Goal: Information Seeking & Learning: Find specific page/section

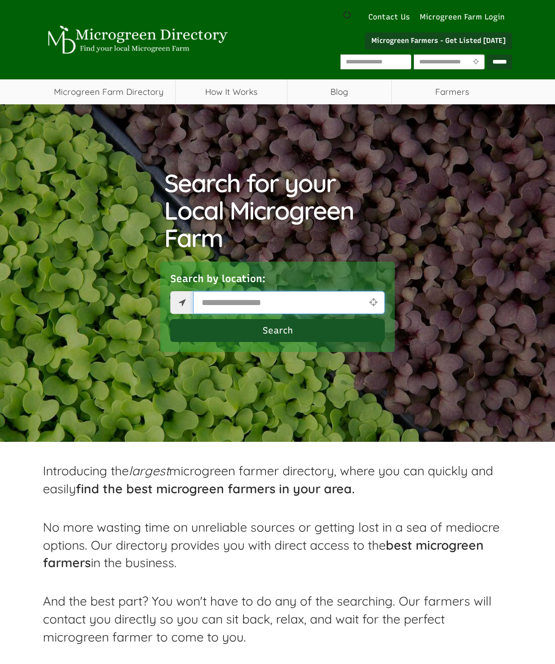
click at [213, 295] on input "text" at bounding box center [289, 302] width 192 height 23
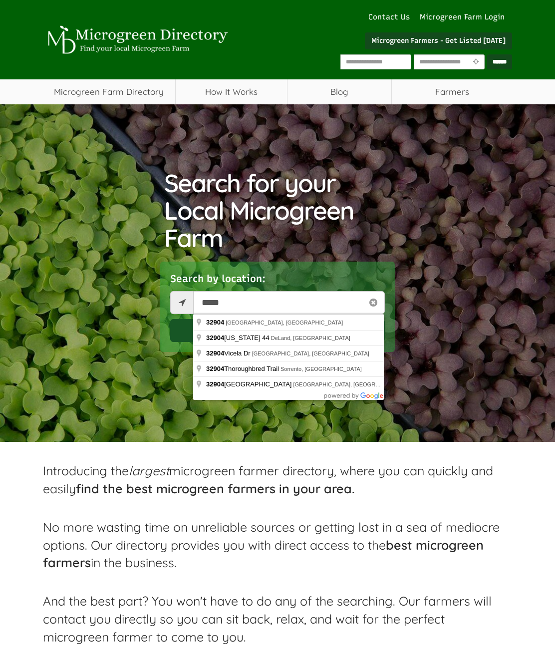
type input "**********"
select select "Language Translate Widget"
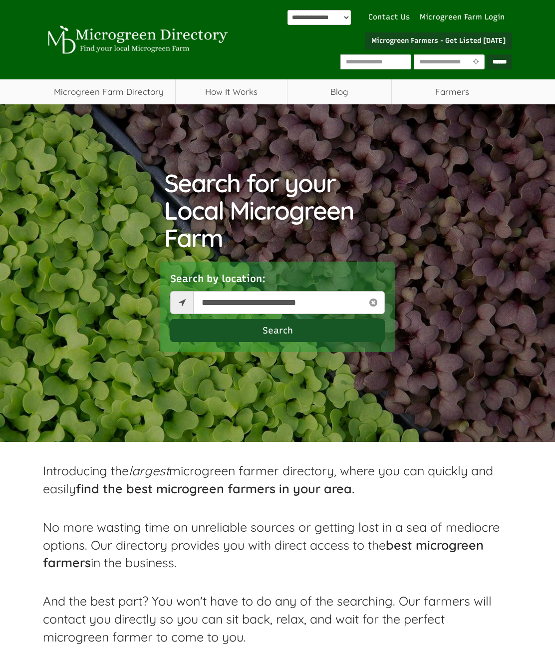
click at [219, 331] on button "Search" at bounding box center [277, 330] width 215 height 23
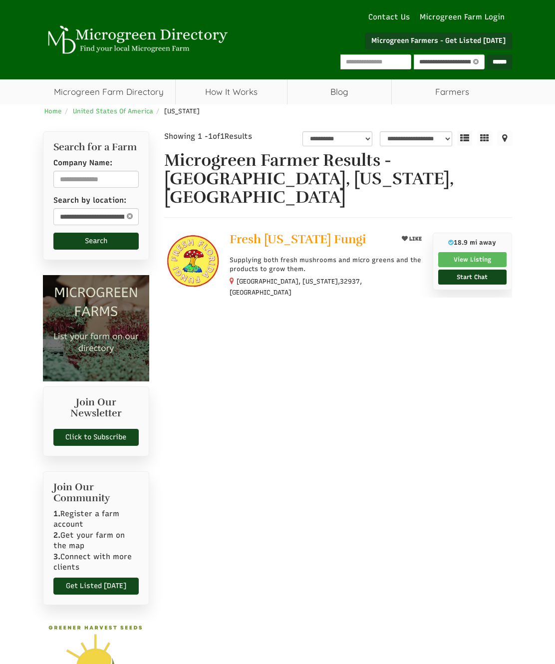
select select "********"
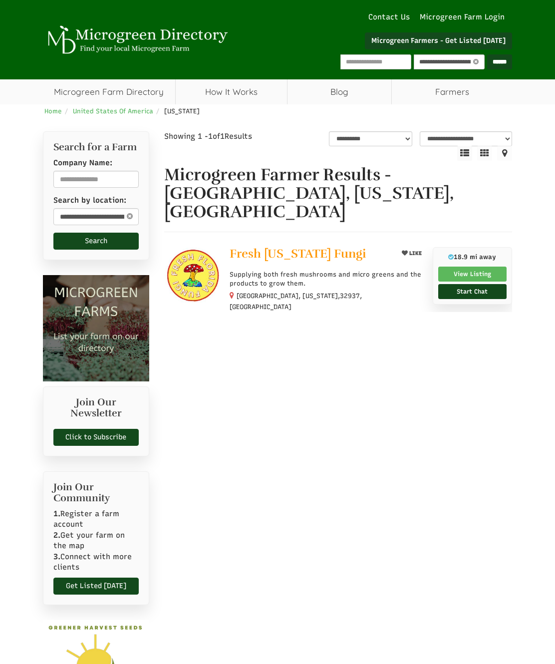
select select "Language Translate Widget"
click at [184, 279] on img at bounding box center [193, 276] width 58 height 58
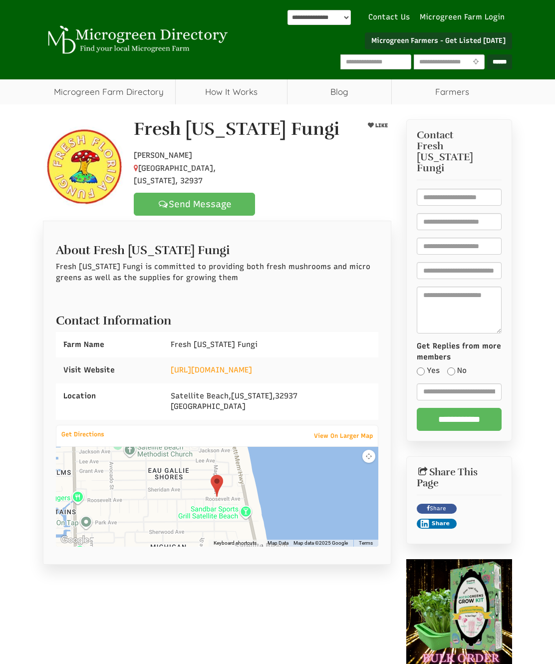
click at [139, 481] on div at bounding box center [217, 497] width 322 height 100
click at [348, 441] on link "View On Larger Map" at bounding box center [343, 436] width 69 height 14
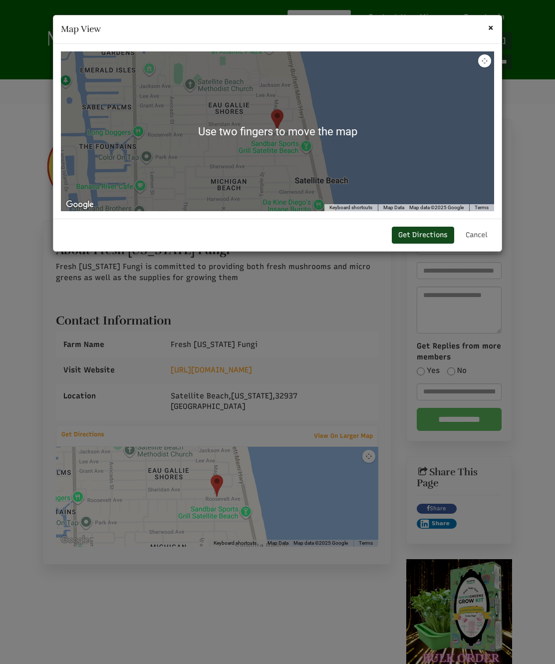
click at [125, 151] on div at bounding box center [277, 131] width 433 height 160
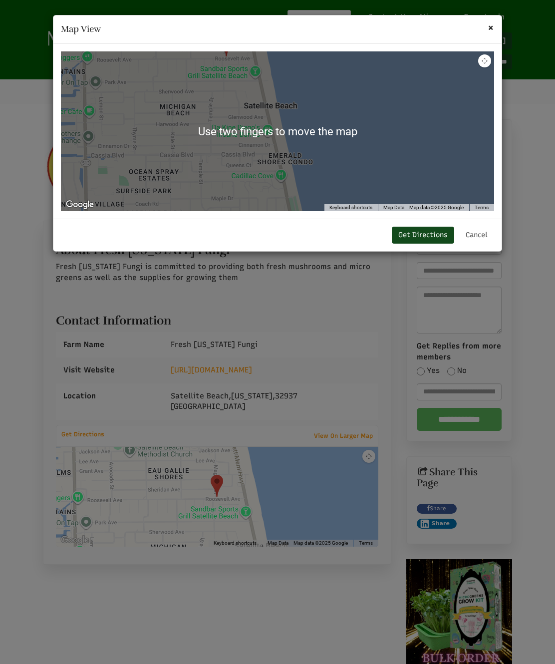
click at [385, 146] on div at bounding box center [277, 131] width 433 height 160
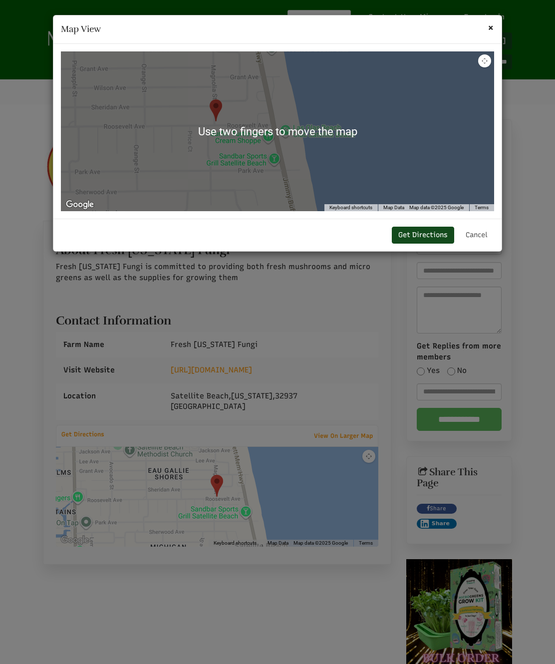
click at [400, 135] on div at bounding box center [277, 131] width 433 height 160
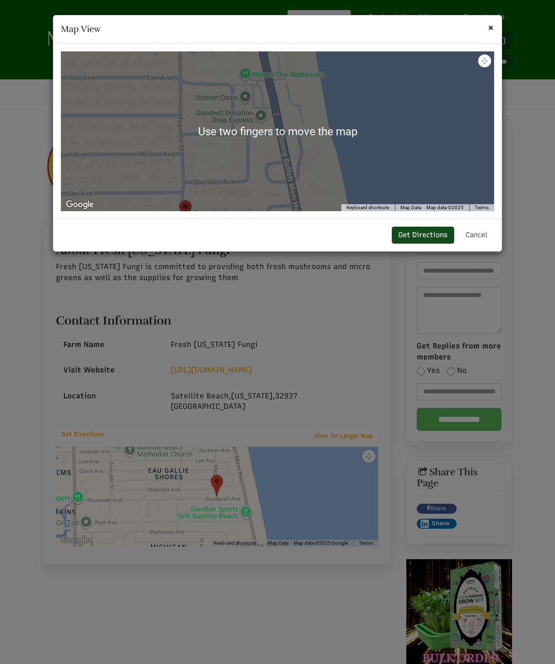
click at [362, 120] on div at bounding box center [277, 131] width 433 height 160
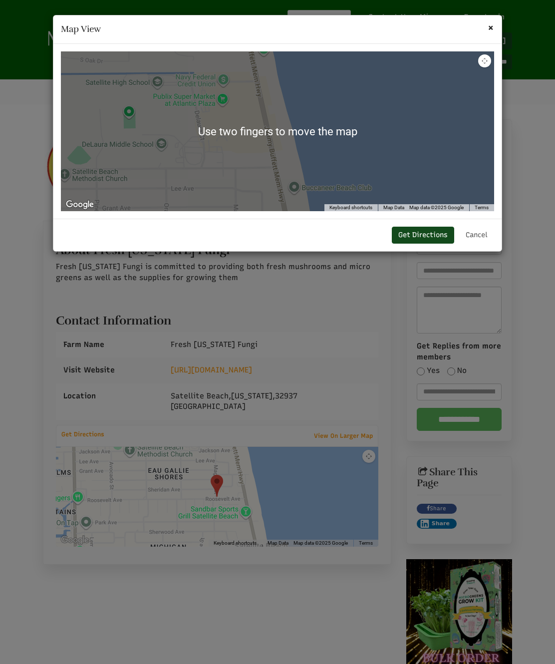
click at [138, 156] on div at bounding box center [277, 131] width 433 height 160
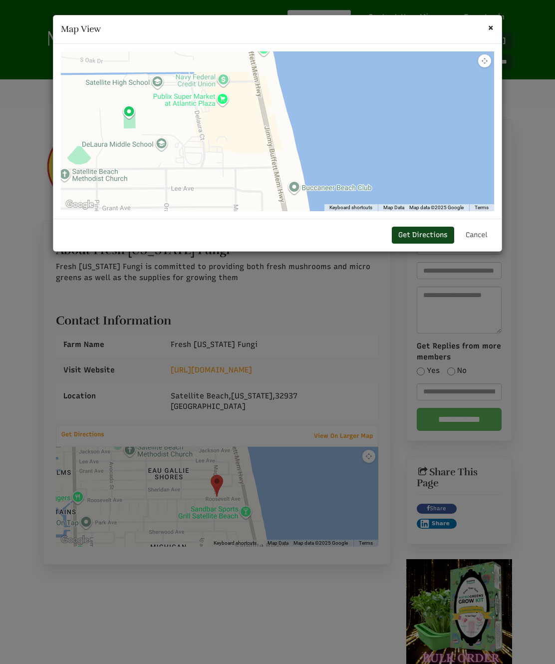
click at [489, 35] on div "× Map View" at bounding box center [277, 29] width 448 height 28
click at [490, 36] on div "× Map View" at bounding box center [277, 29] width 448 height 28
click at [486, 33] on h4 "Map View" at bounding box center [277, 29] width 433 height 13
click at [193, 376] on div "× Map View To navigate the map with touch gestures double-tap and hold your fin…" at bounding box center [277, 332] width 555 height 664
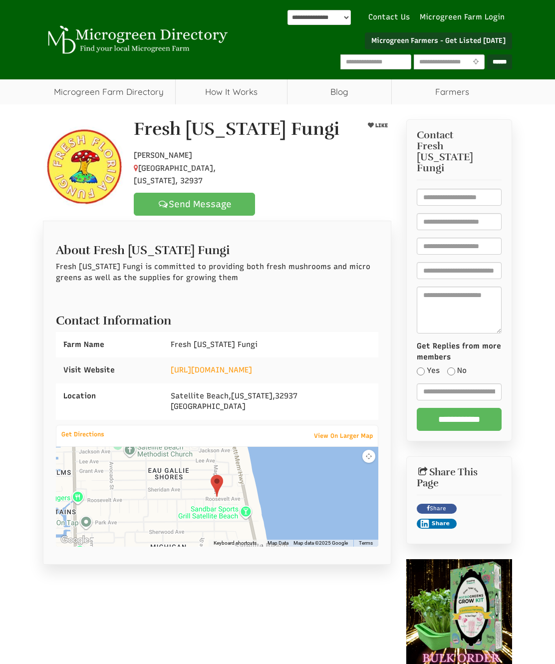
click at [252, 374] on link "https://www.etsy.com/shop/FreshFloridaFungi" at bounding box center [211, 369] width 81 height 9
